Goal: Information Seeking & Learning: Learn about a topic

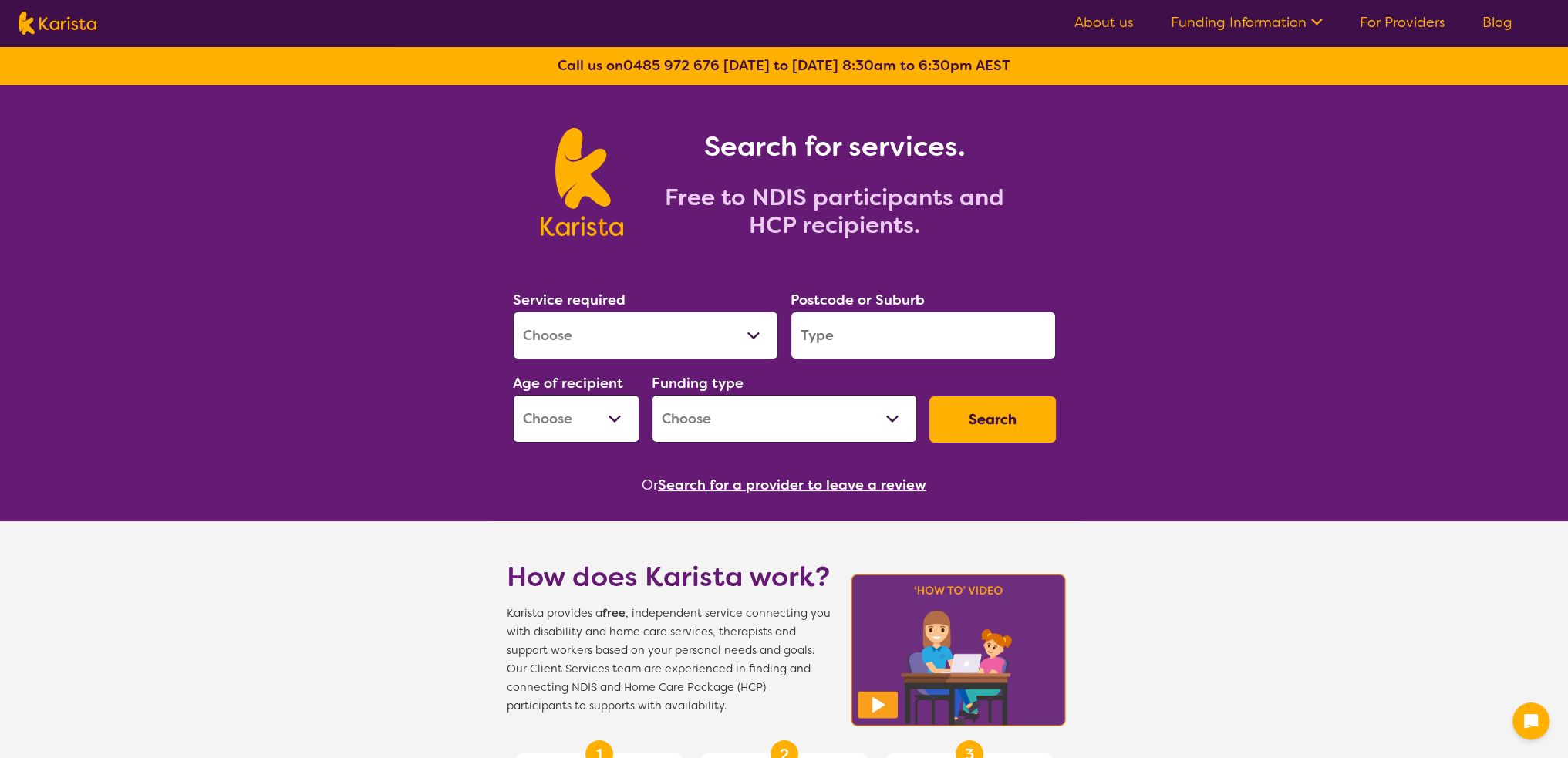
click at [697, 345] on select "Allied Health Assistant Assessment ([MEDICAL_DATA] or [MEDICAL_DATA]) Behaviour…" at bounding box center [646, 336] width 265 height 48
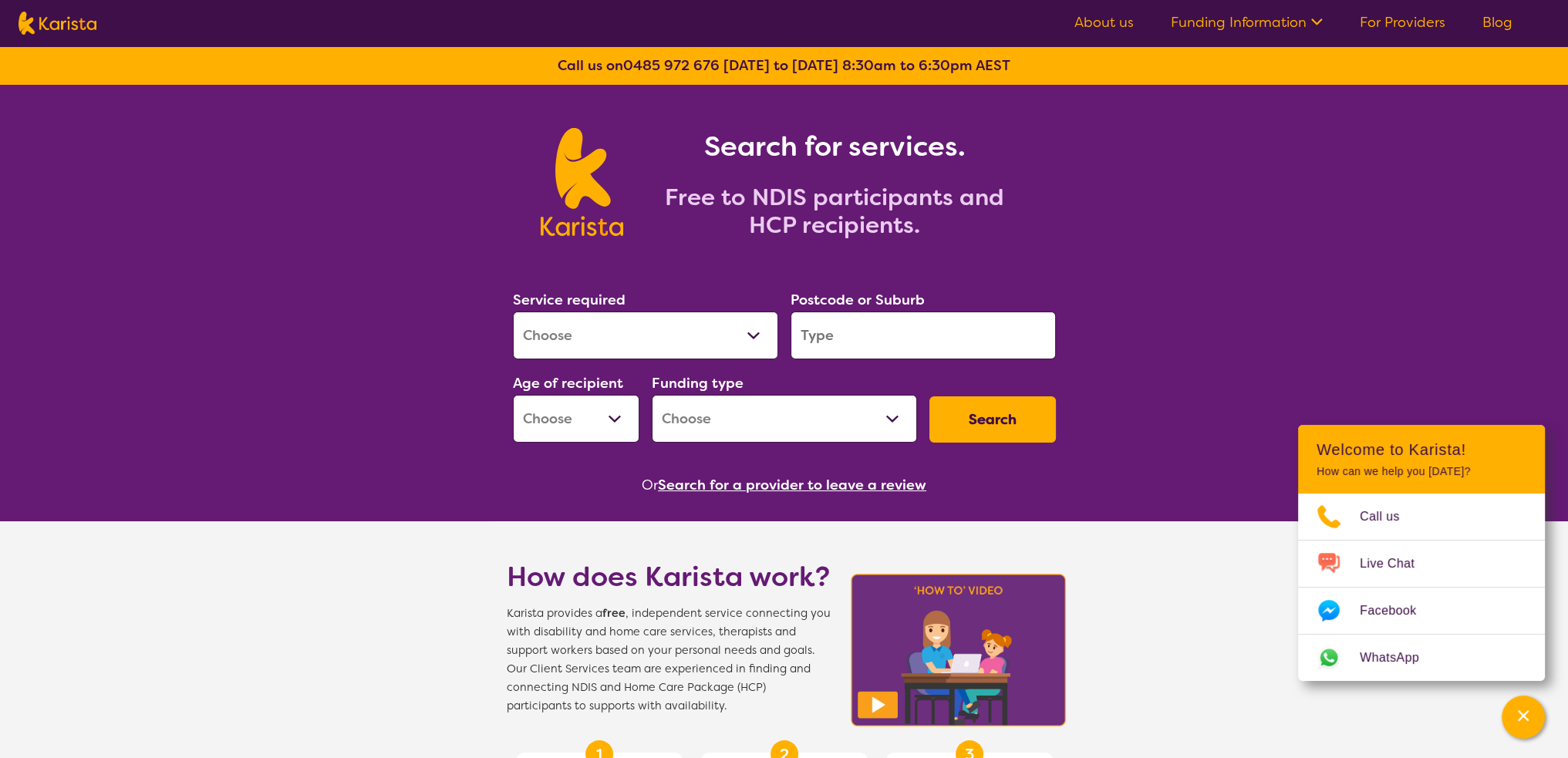
click at [889, 434] on select "Home Care Package (HCP) National Disability Insurance Scheme (NDIS) I don't know" at bounding box center [784, 419] width 265 height 48
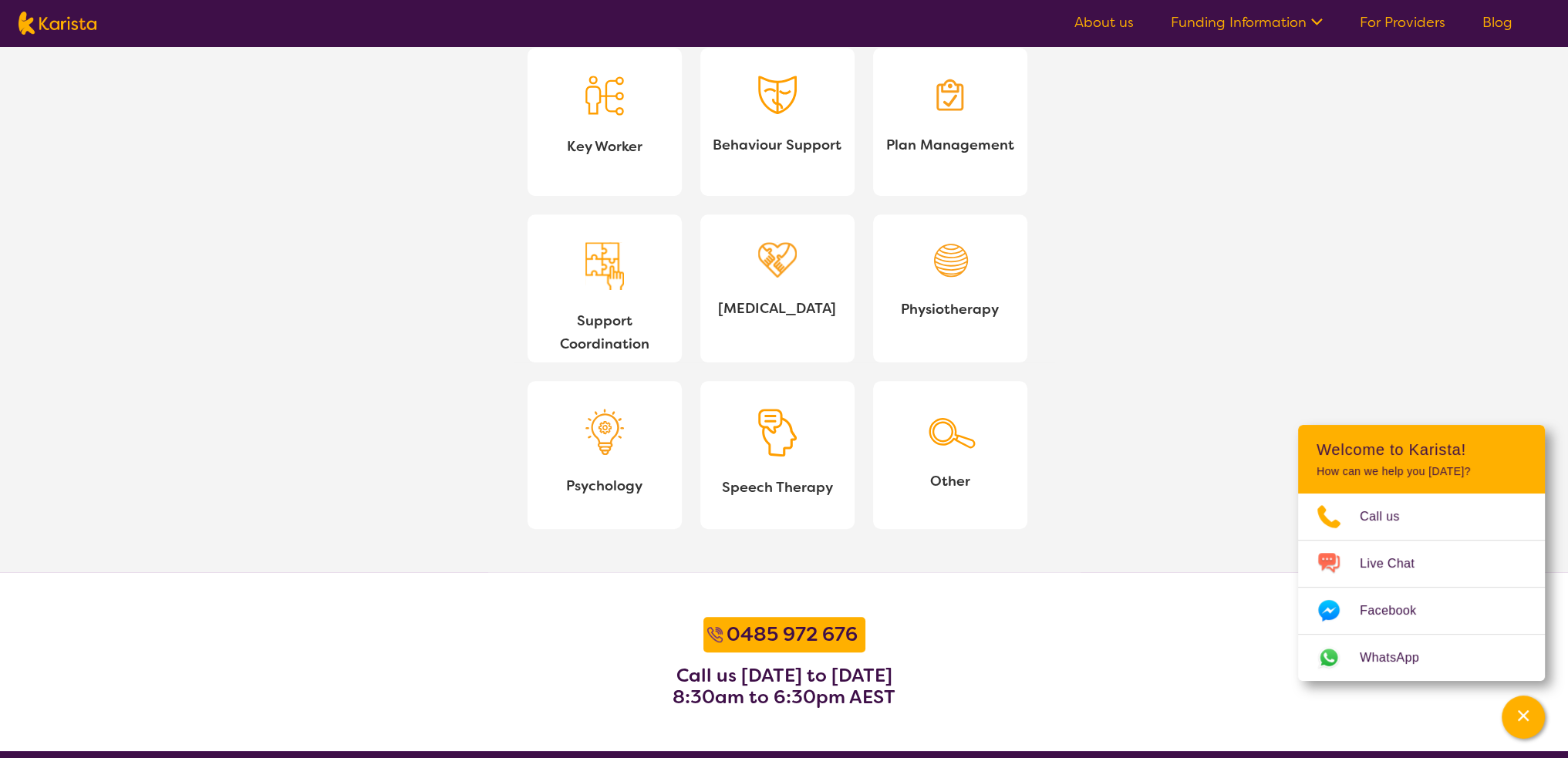
scroll to position [1697, 0]
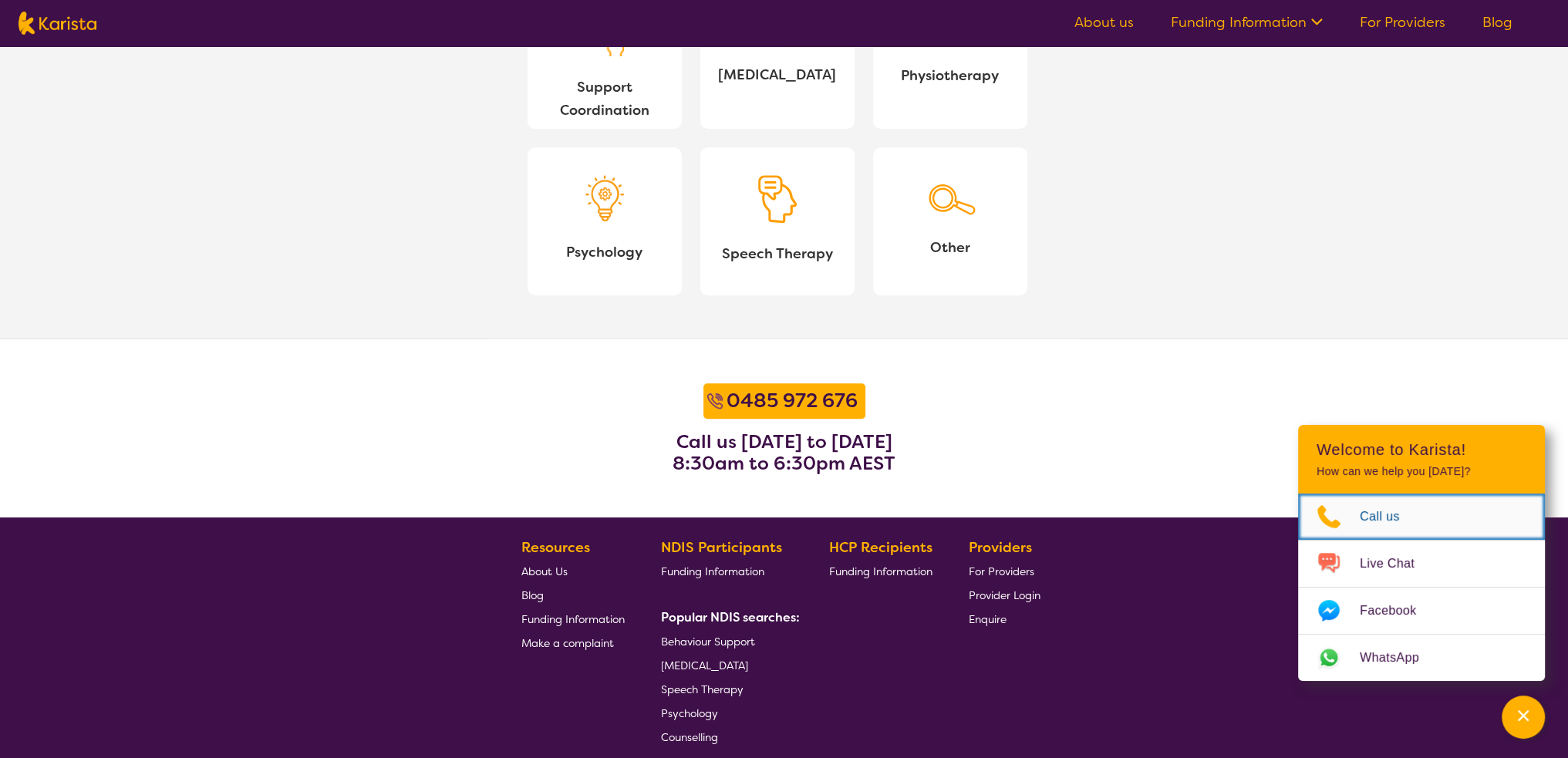
click at [1369, 514] on span "Call us" at bounding box center [1389, 517] width 58 height 23
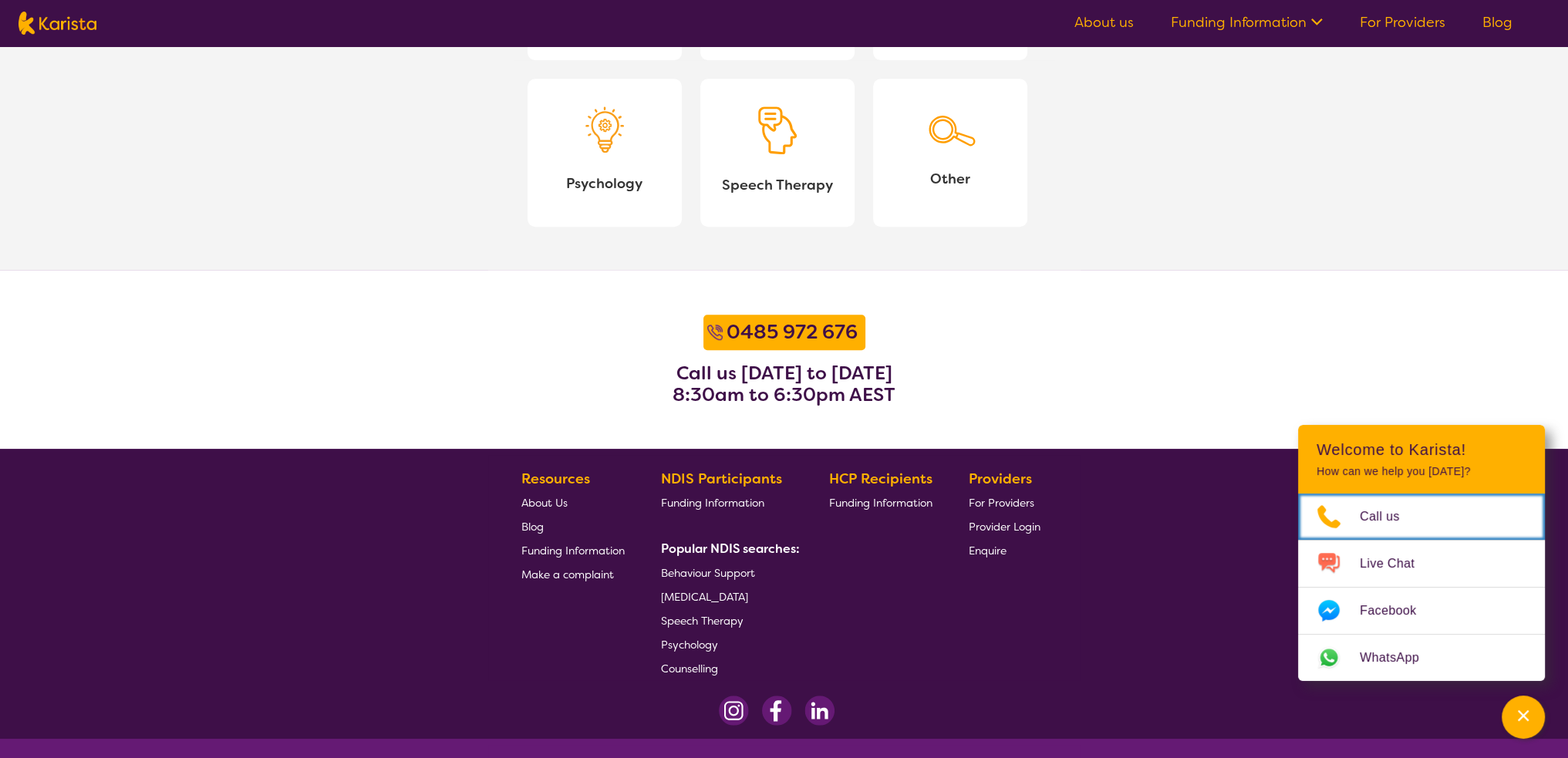
scroll to position [1830, 0]
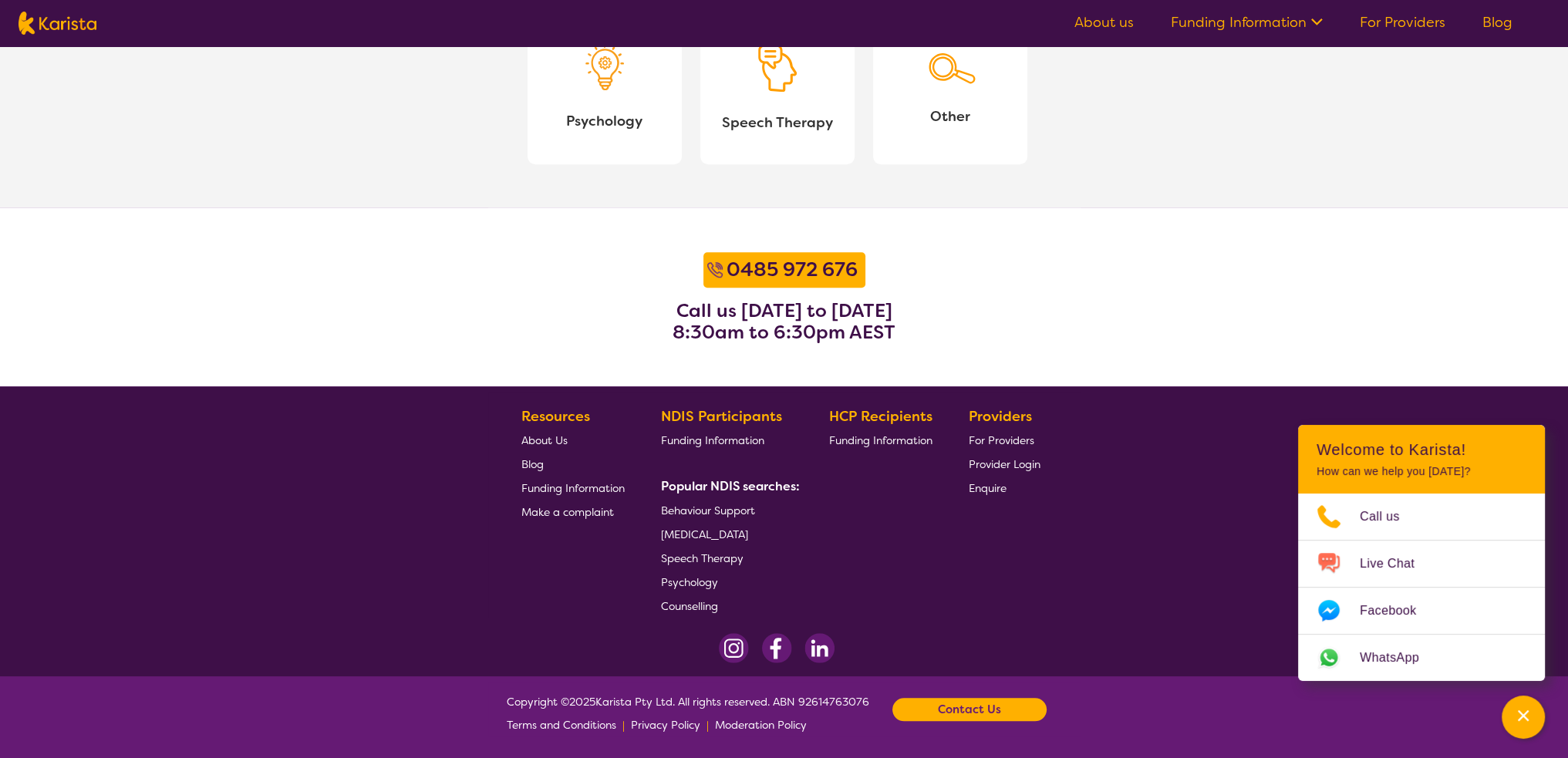
click at [1290, 674] on footer "Resources About Us Blog Funding Information Make a complaint NDIS Participants …" at bounding box center [784, 531] width 1568 height 290
click at [543, 726] on span "Terms and Conditions" at bounding box center [561, 725] width 109 height 14
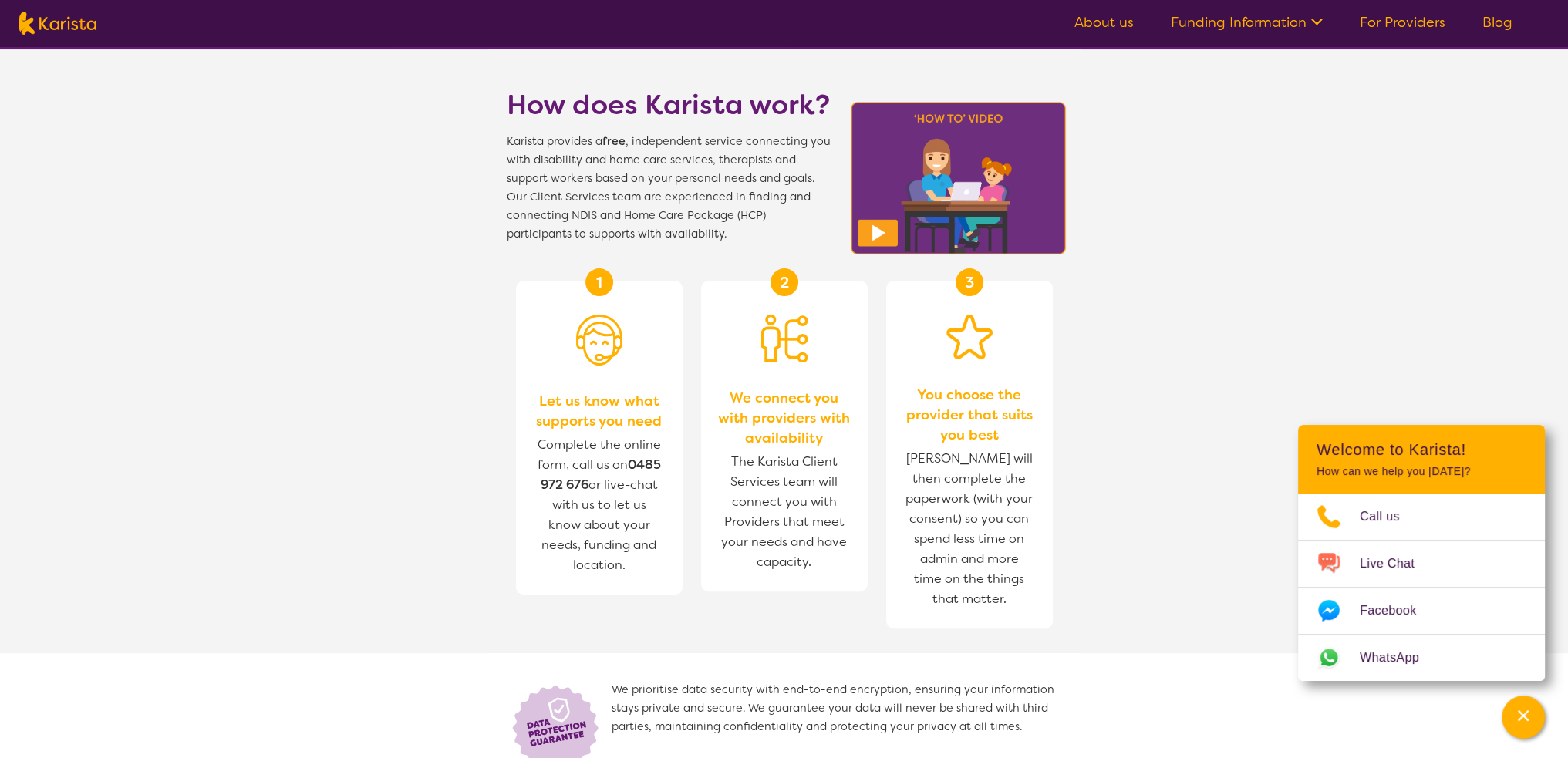
scroll to position [442, 0]
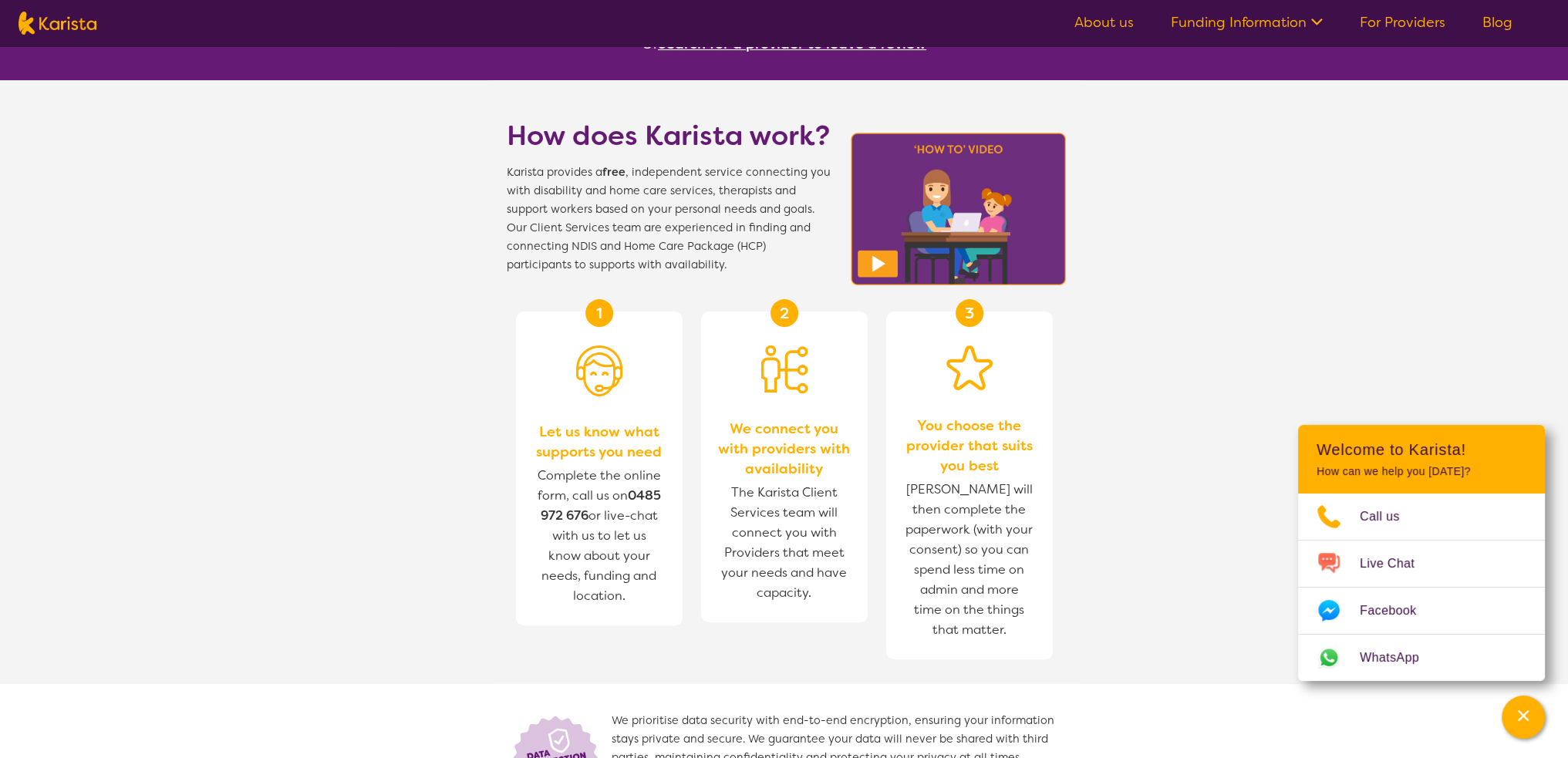
click at [1489, 21] on link "Blog" at bounding box center [1497, 22] width 30 height 19
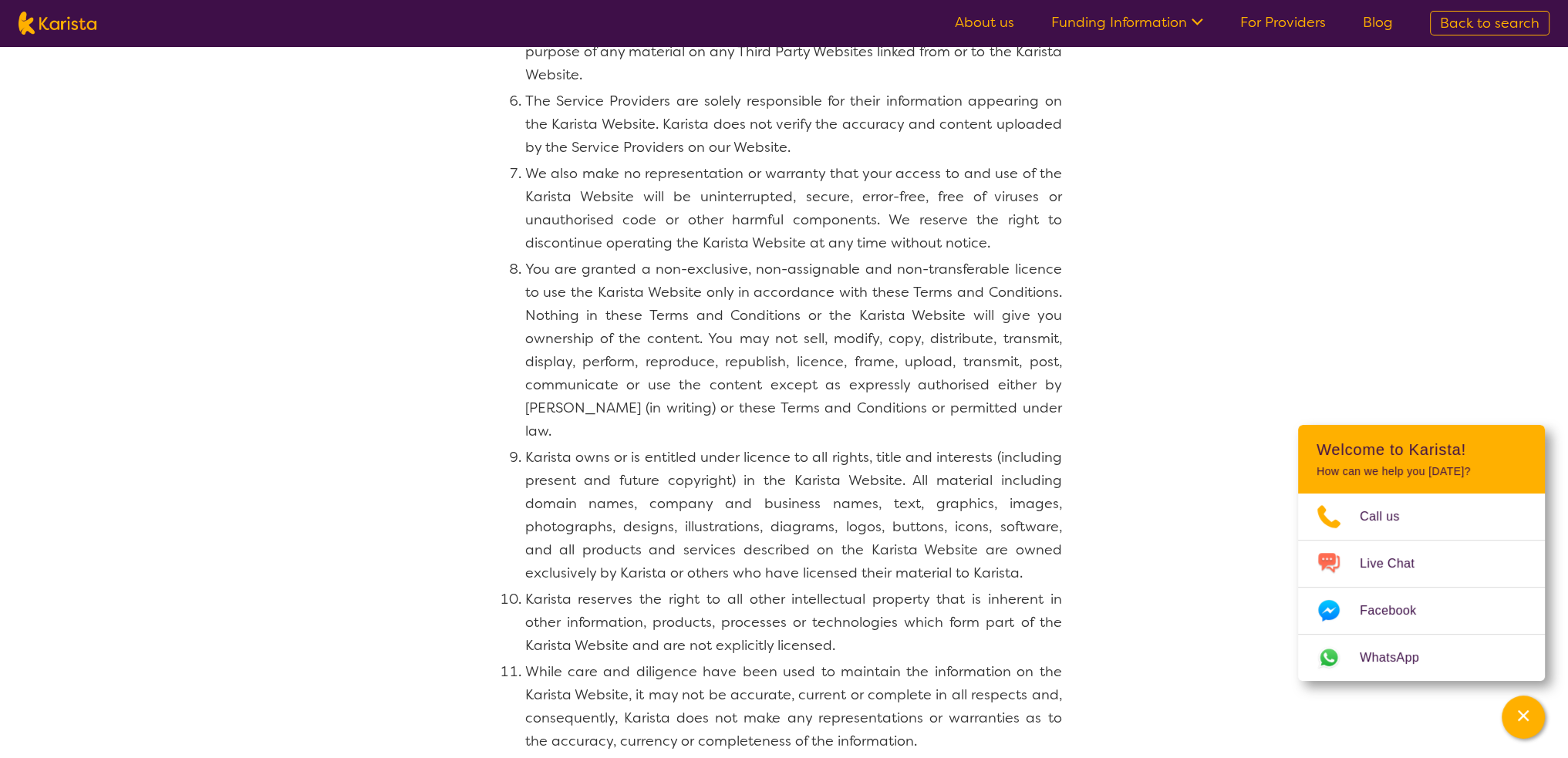
scroll to position [617, 0]
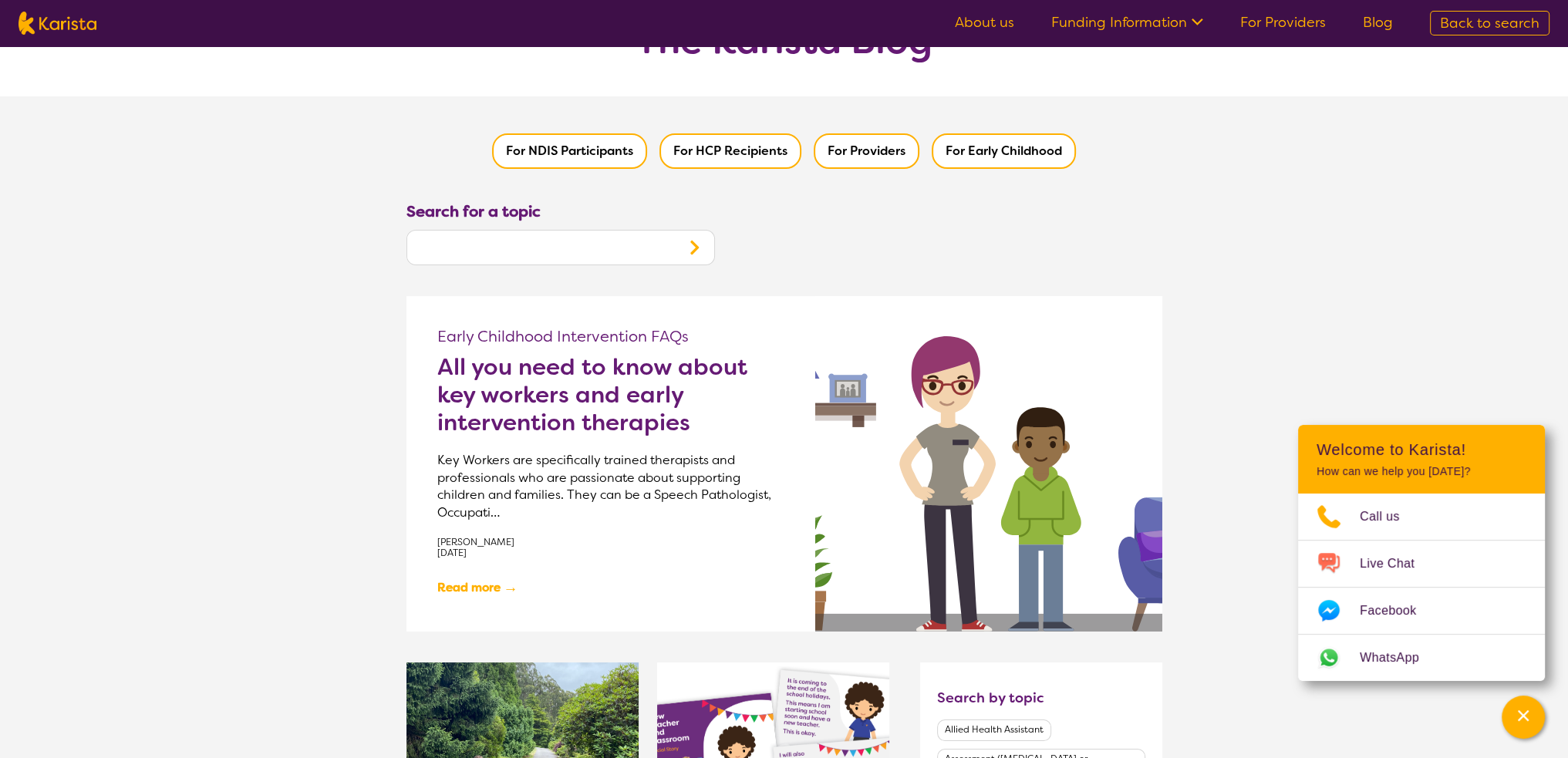
scroll to position [231, 0]
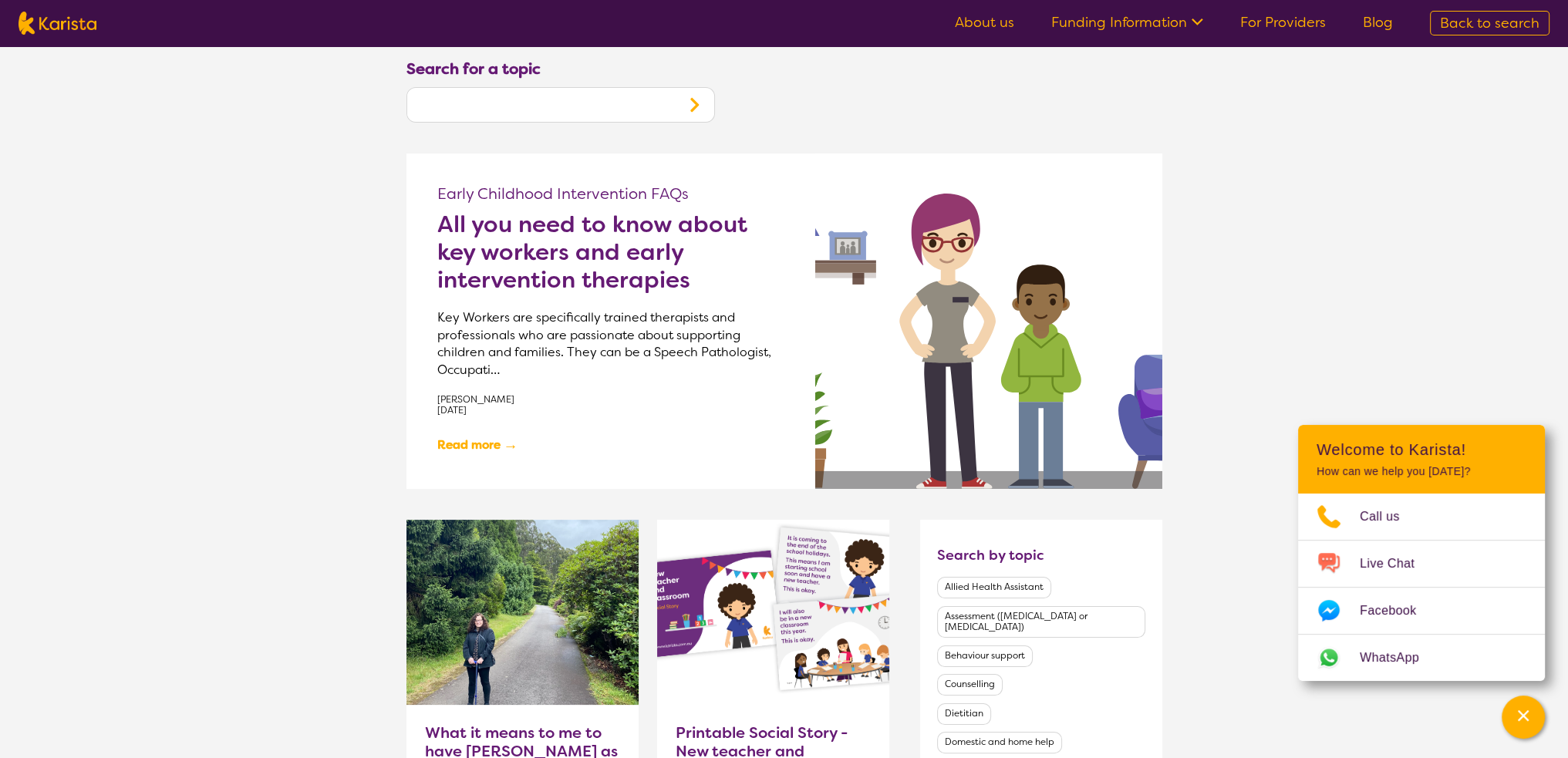
click at [482, 447] on link "Read more →" at bounding box center [477, 445] width 81 height 26
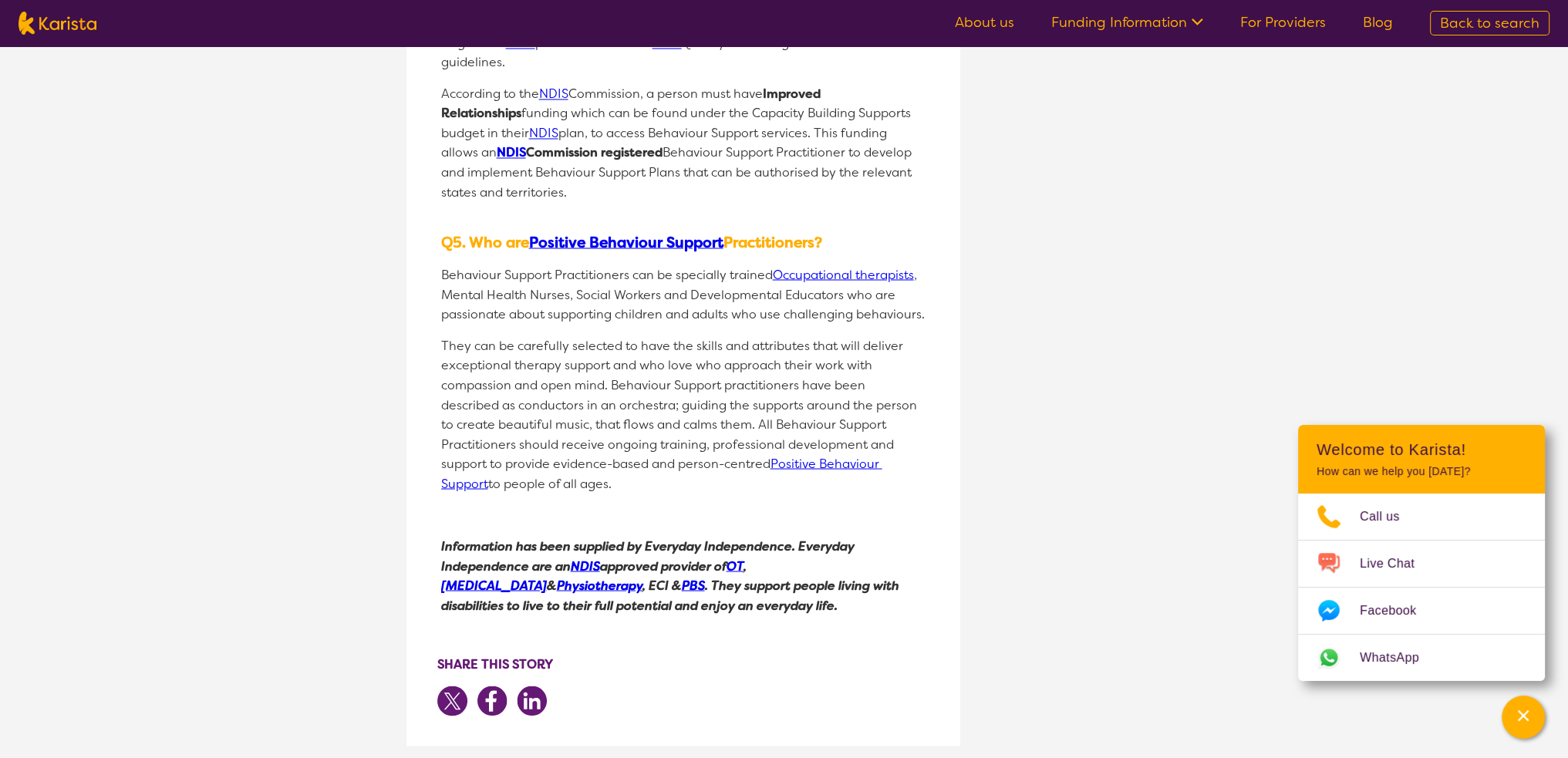
scroll to position [3934, 0]
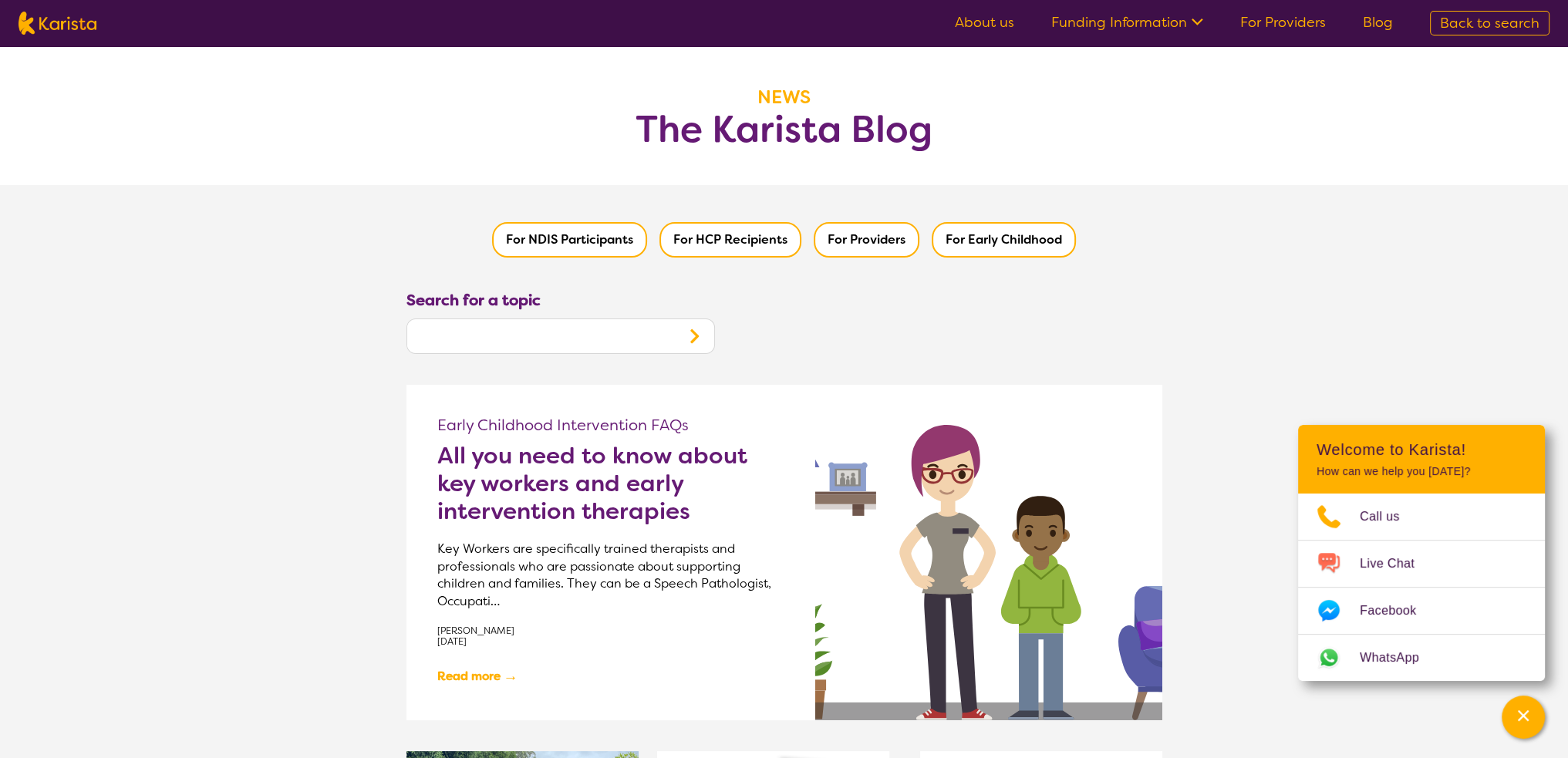
click at [1381, 24] on link "Blog" at bounding box center [1378, 22] width 30 height 19
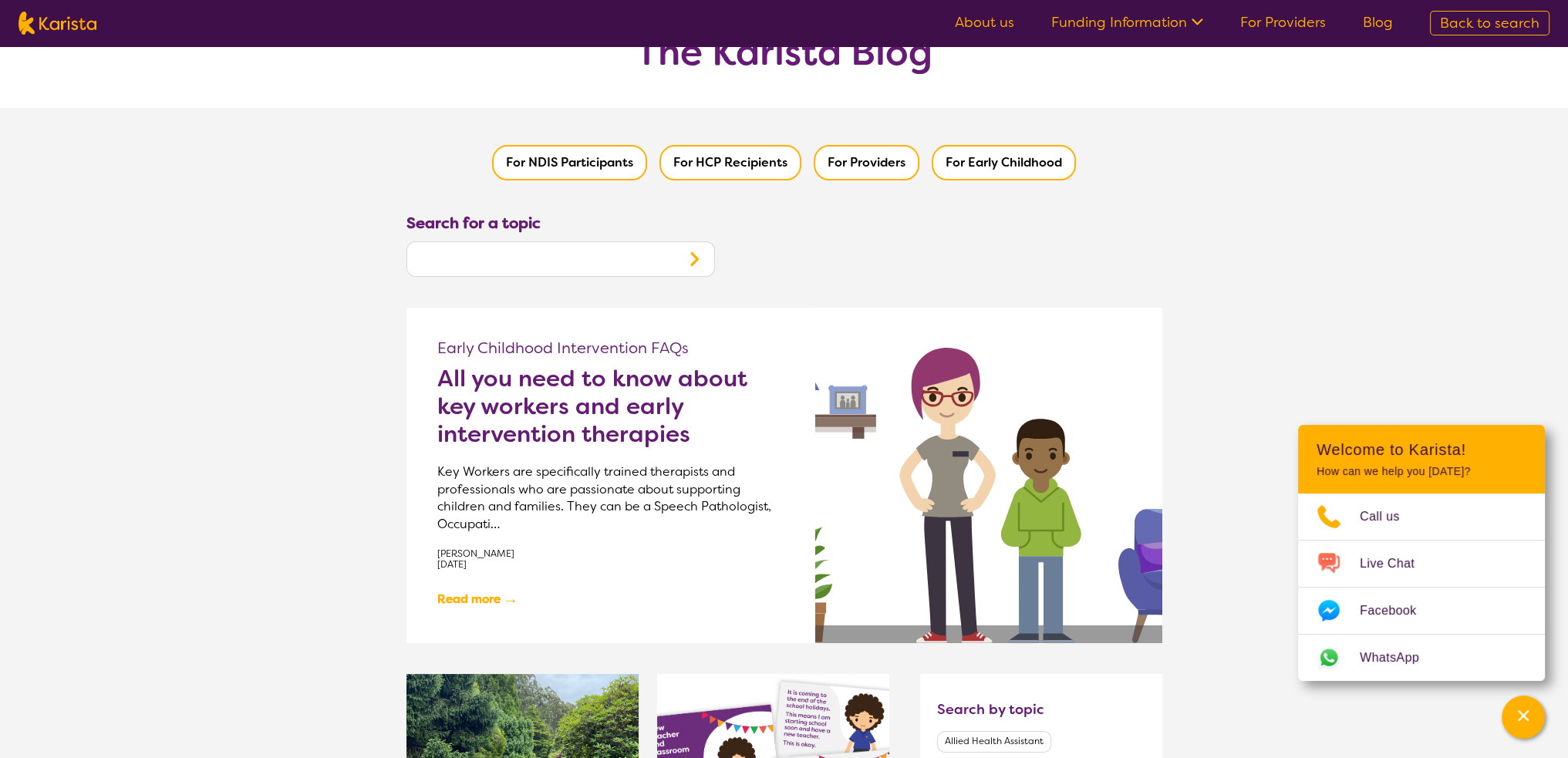
click at [882, 163] on button "For Providers" at bounding box center [867, 162] width 106 height 35
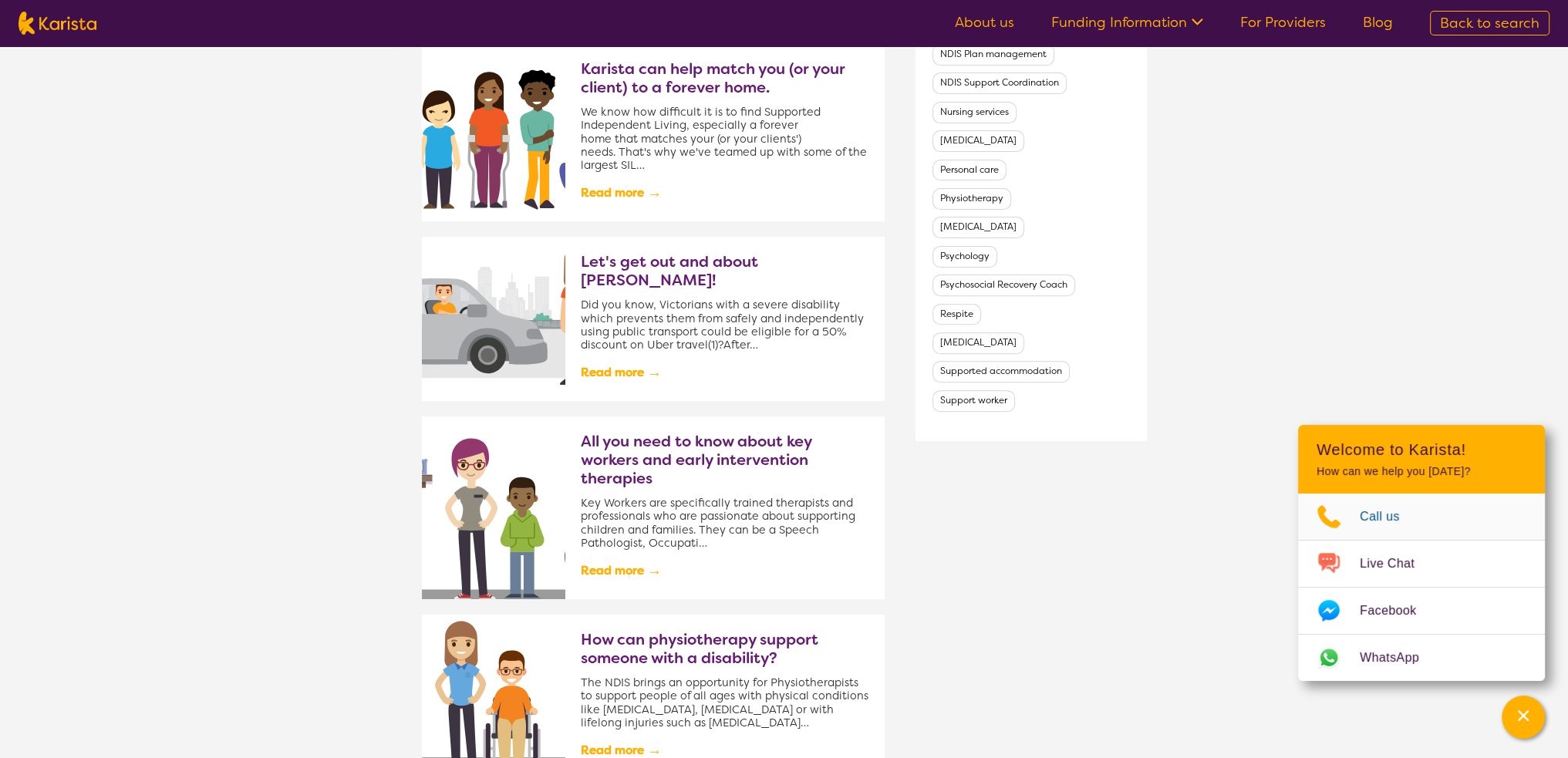
scroll to position [926, 0]
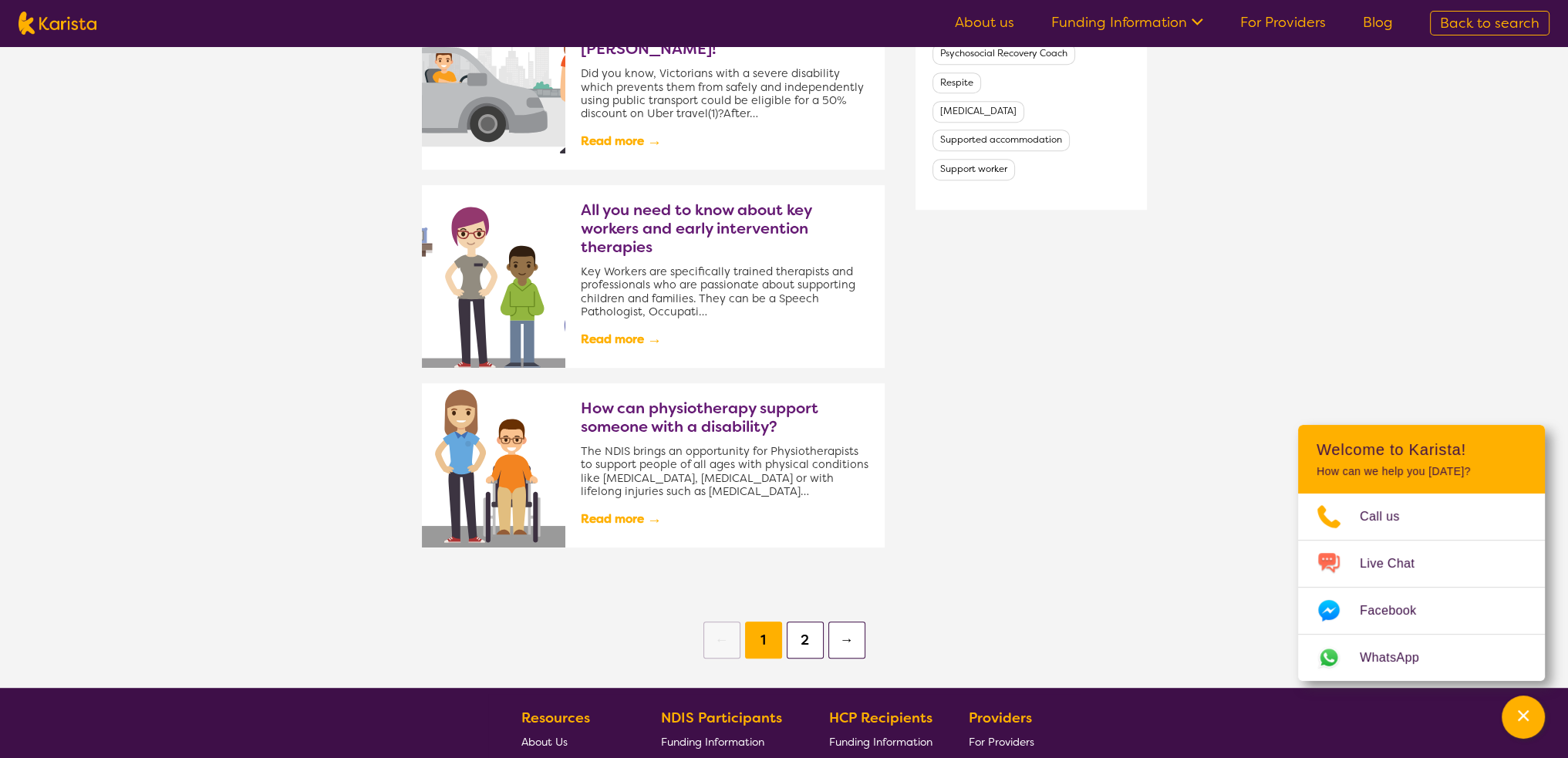
click at [807, 622] on button "2" at bounding box center [805, 640] width 37 height 37
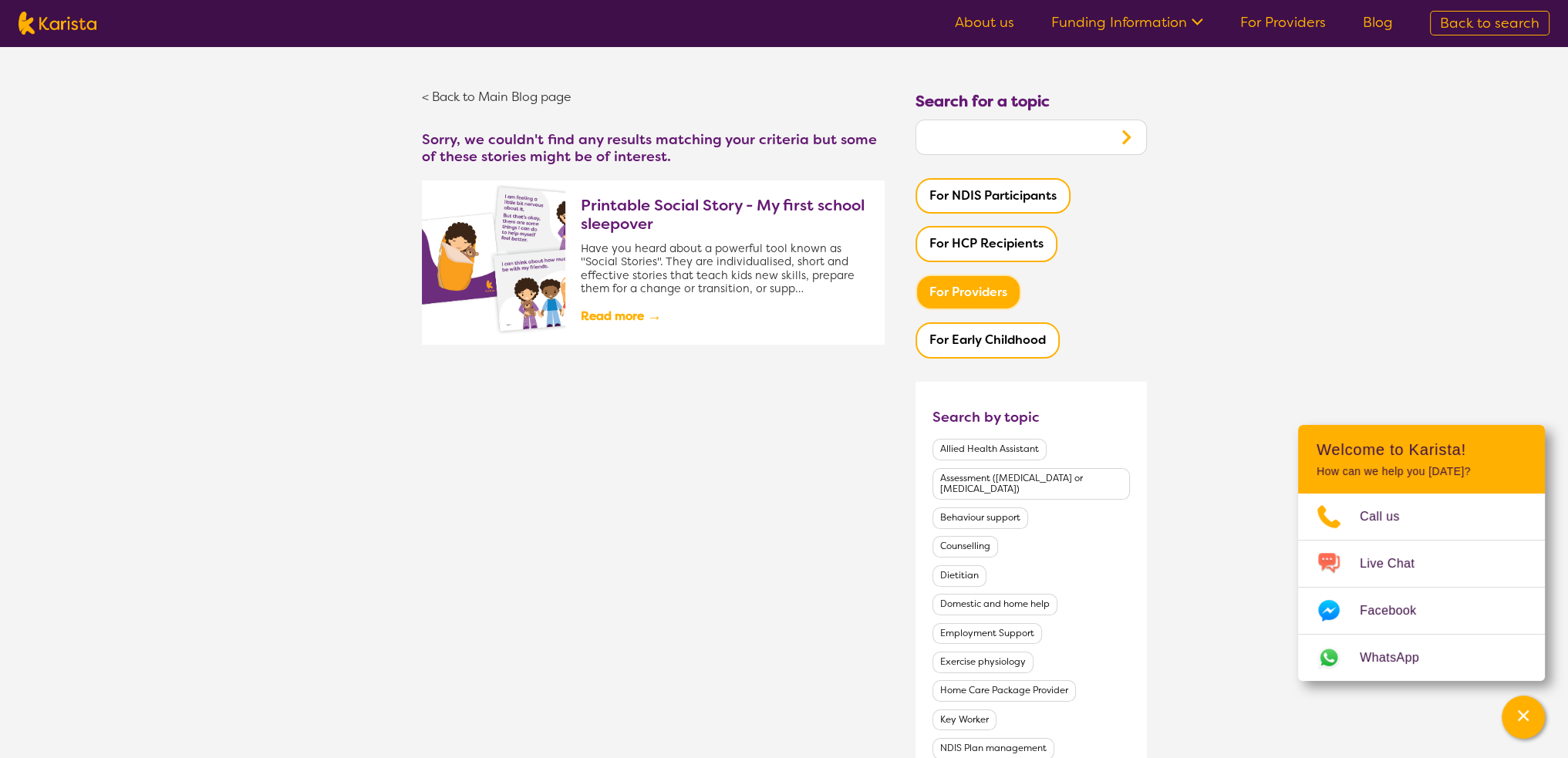
click at [987, 33] on ul "About us Funding Information NDIS - National Disability Insurance Scheme HCP - …" at bounding box center [1174, 23] width 475 height 25
